Goal: Navigation & Orientation: Find specific page/section

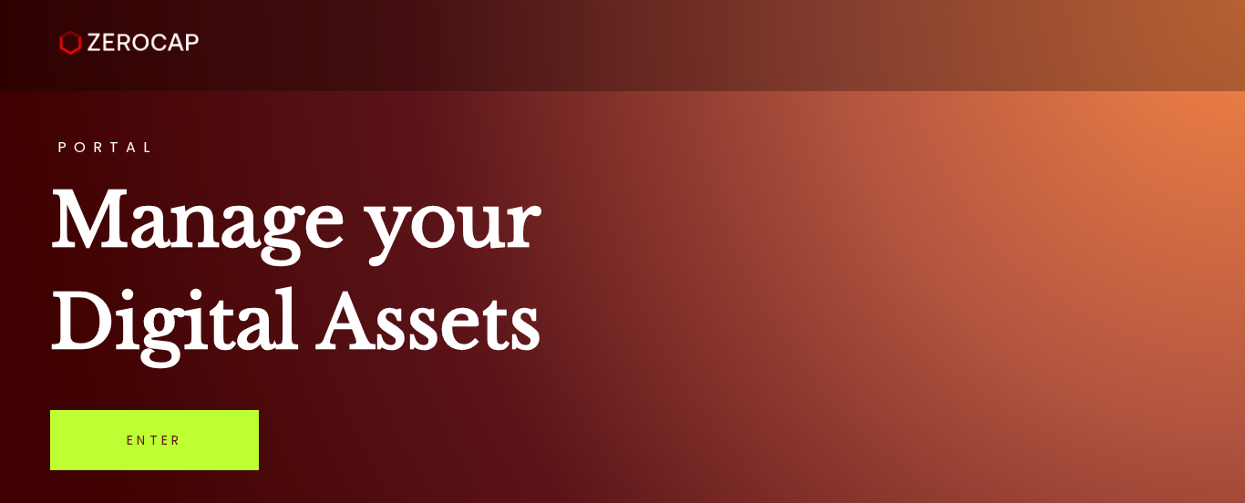
click at [201, 447] on link "Enter" at bounding box center [154, 440] width 209 height 60
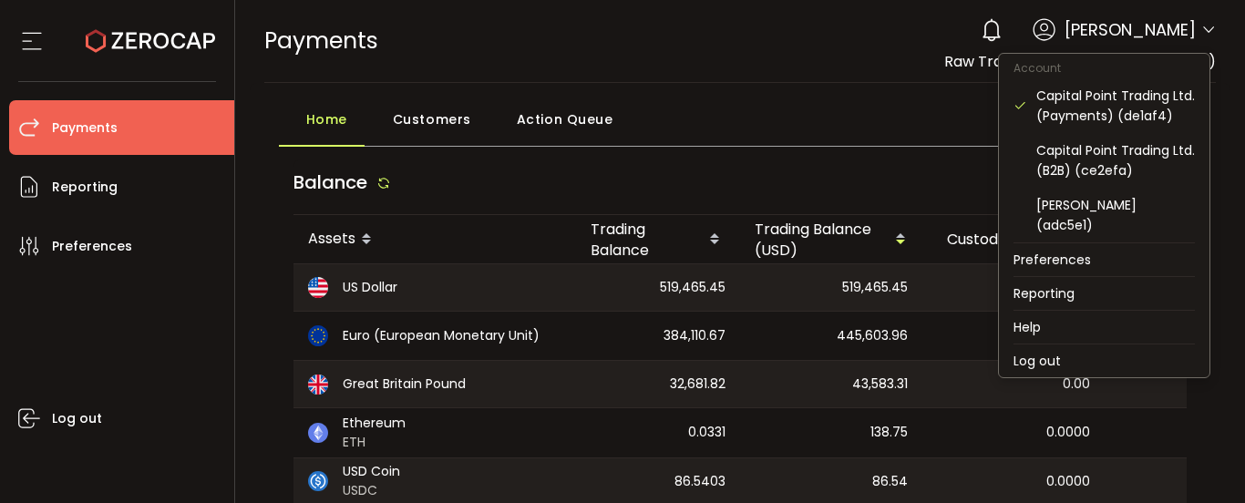
click at [1202, 26] on icon at bounding box center [1208, 30] width 15 height 15
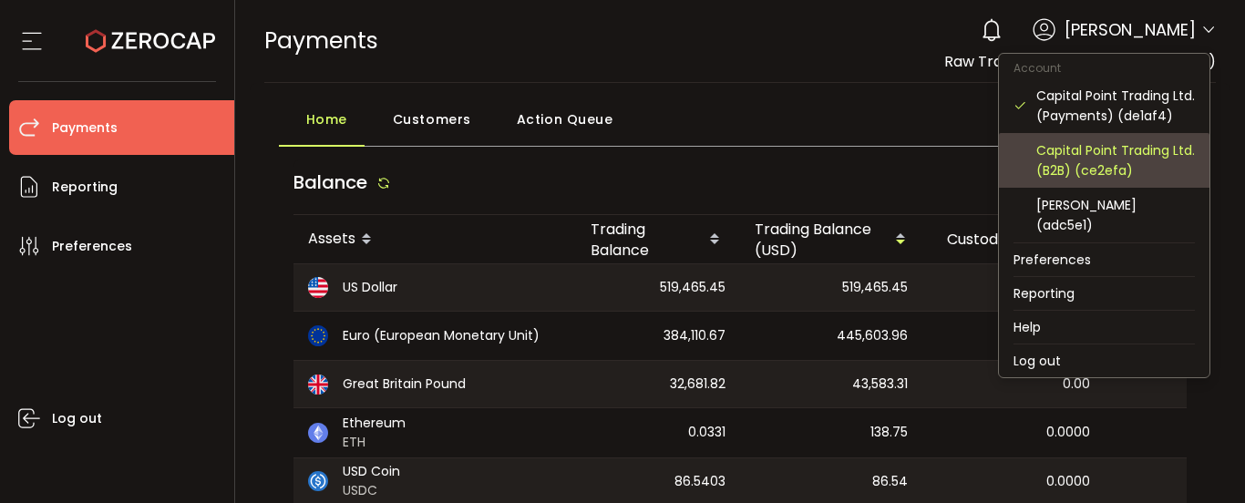
click at [1104, 161] on div "Capital Point Trading Ltd. (B2B) (ce2efa)" at bounding box center [1115, 160] width 159 height 40
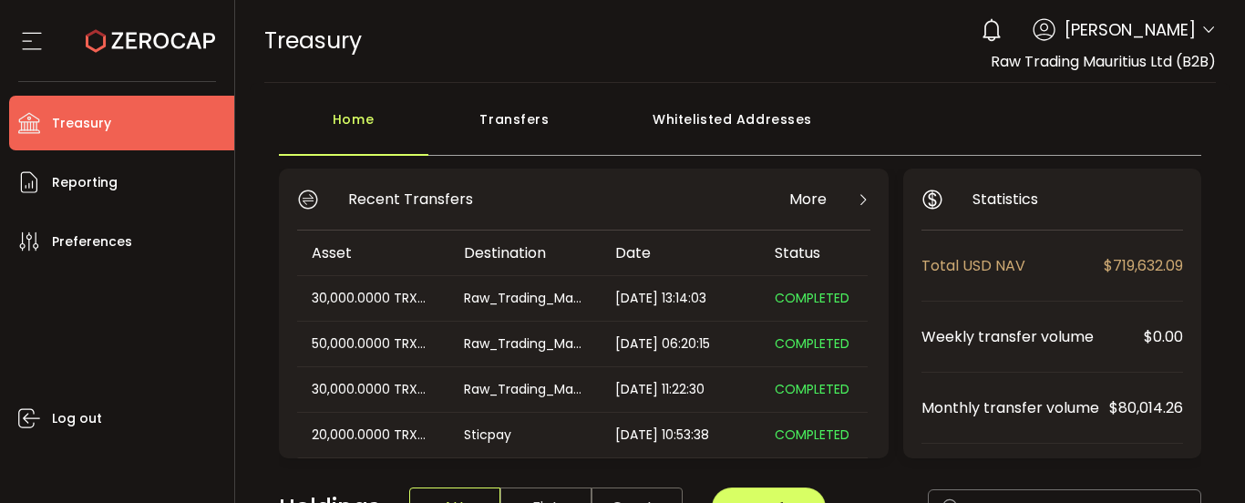
click at [1205, 26] on icon at bounding box center [1208, 30] width 15 height 15
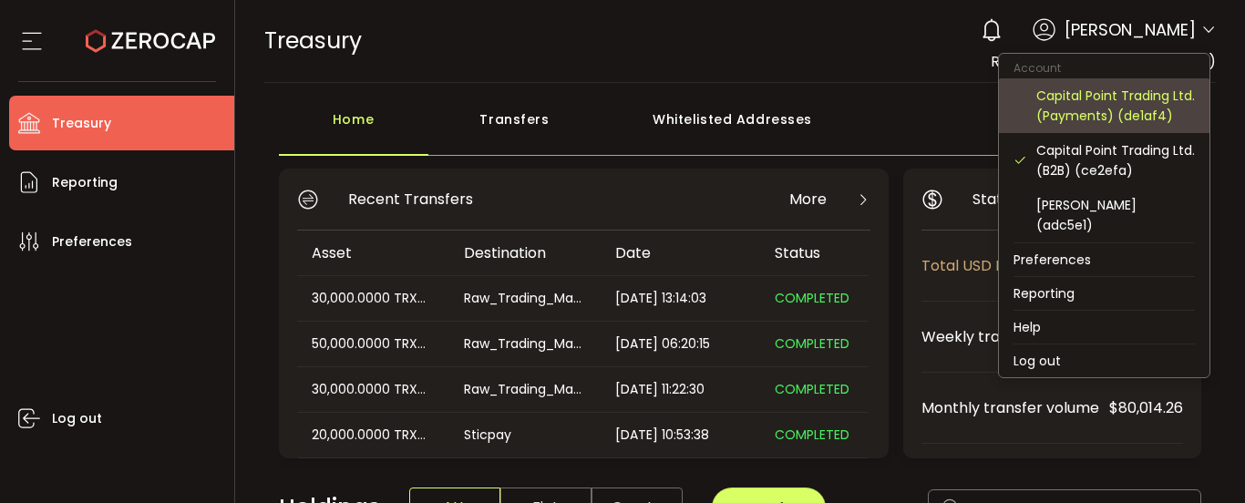
click at [1113, 103] on div "Capital Point Trading Ltd. (Payments) (de1af4)" at bounding box center [1115, 106] width 159 height 40
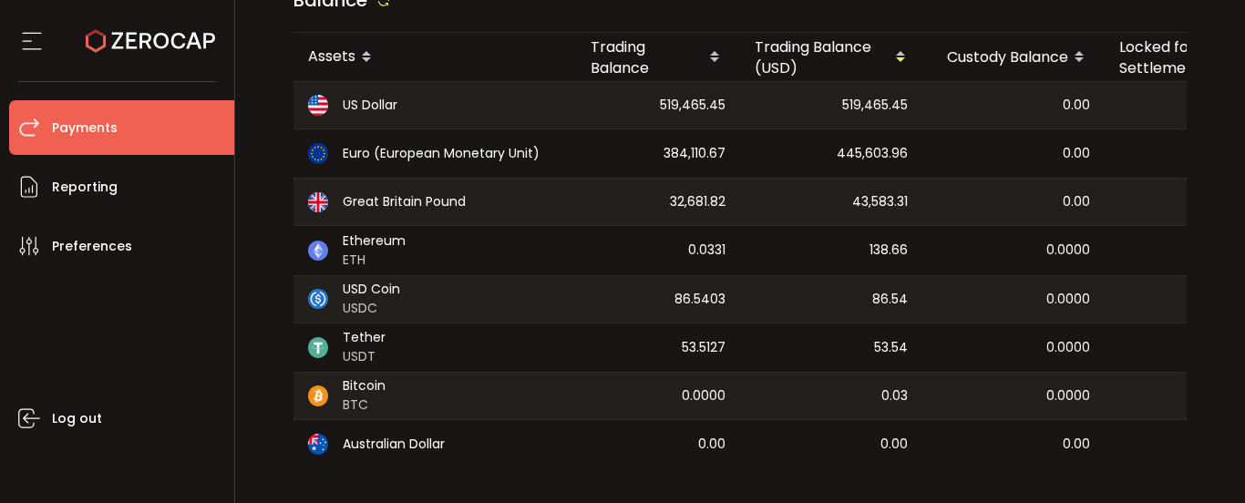
scroll to position [91, 0]
